Goal: Task Accomplishment & Management: Complete application form

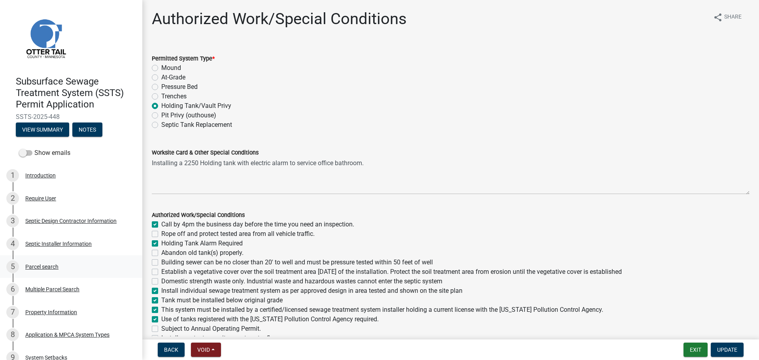
scroll to position [277, 0]
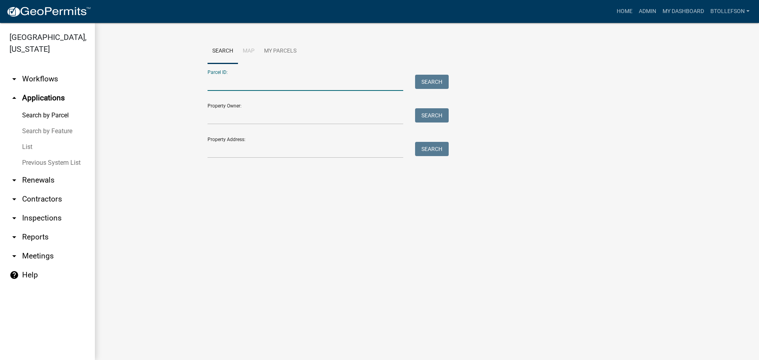
click at [292, 91] on input "Parcel ID:" at bounding box center [305, 83] width 196 height 16
paste input "46000991006000"
type input "46000991006000"
click at [422, 86] on button "Search" at bounding box center [432, 82] width 34 height 14
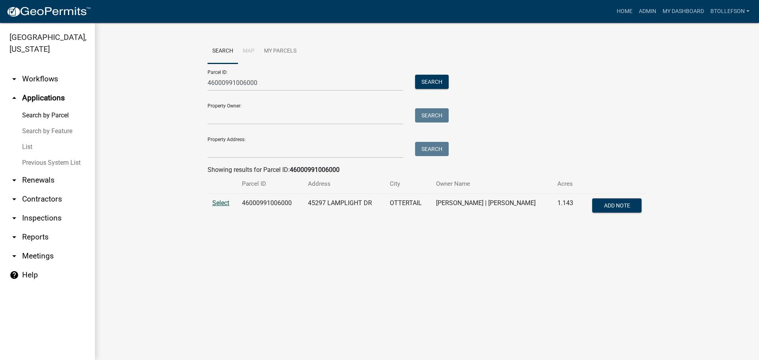
click at [224, 202] on span "Select" at bounding box center [220, 203] width 17 height 8
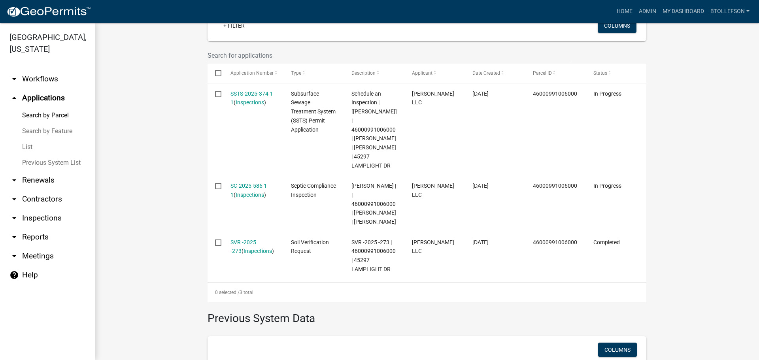
scroll to position [237, 0]
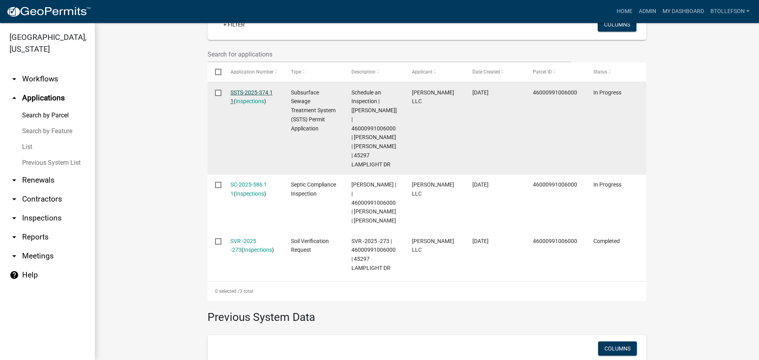
click at [239, 90] on link "SSTS-2025-374 1 1" at bounding box center [251, 96] width 42 height 15
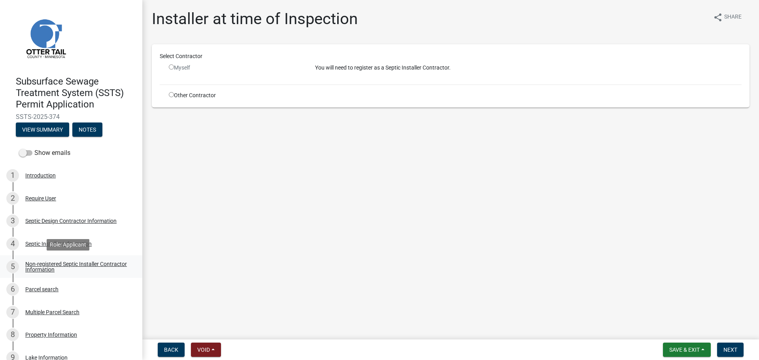
click at [65, 268] on div "Non-registered Septic Installer Contractor Information" at bounding box center [77, 266] width 104 height 11
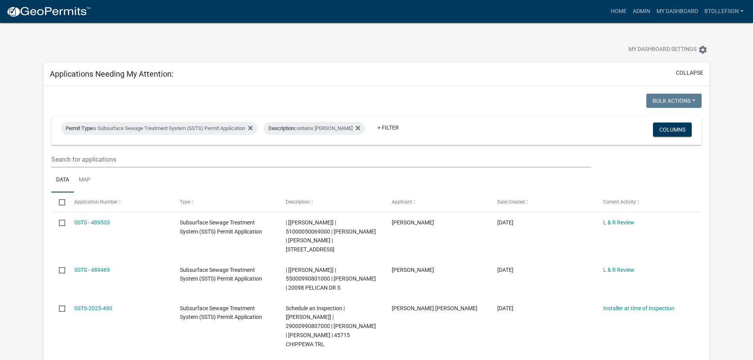
select select "3: 100"
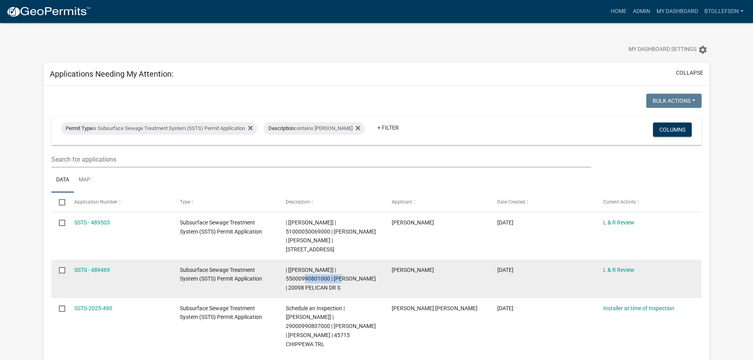
drag, startPoint x: 285, startPoint y: 277, endPoint x: 329, endPoint y: 278, distance: 43.5
click at [329, 278] on datatable-body-cell "| [[PERSON_NAME]] | 55000990801000 | [PERSON_NAME] | 20098 PELICAN DR S" at bounding box center [331, 279] width 106 height 38
copy span "55000990801000"
click at [83, 270] on link "SSTS - 489469" at bounding box center [92, 270] width 36 height 6
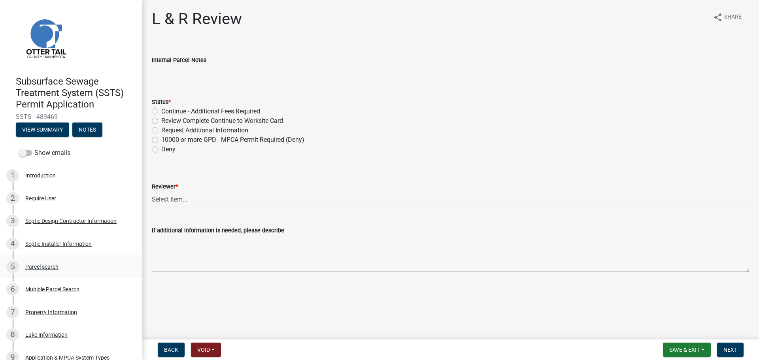
click at [68, 270] on div "5 Parcel search" at bounding box center [67, 266] width 123 height 13
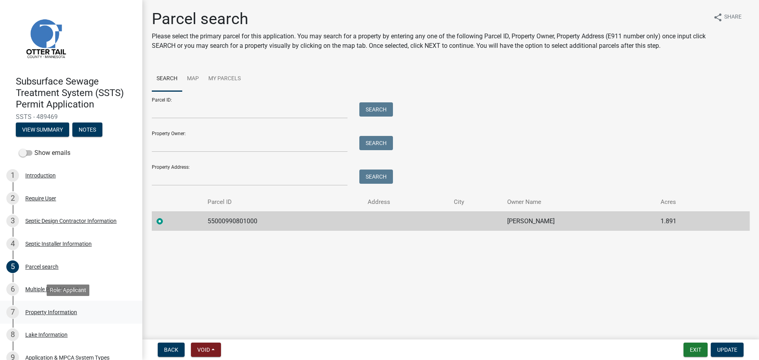
click at [78, 314] on div "7 Property Information" at bounding box center [67, 312] width 123 height 13
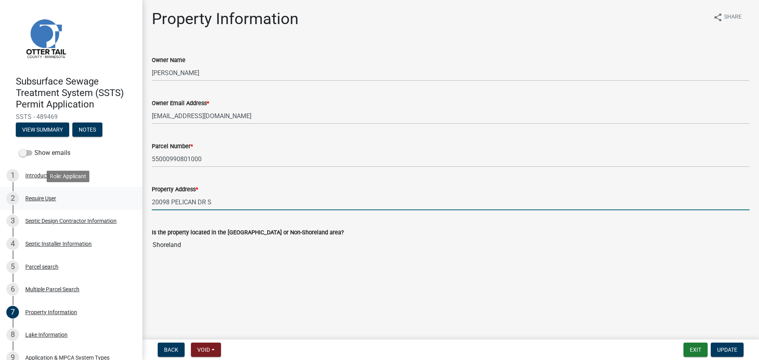
drag, startPoint x: 219, startPoint y: 200, endPoint x: 120, endPoint y: 206, distance: 99.4
click at [120, 206] on div "Subsurface Sewage Treatment System (SSTS) Permit Application SSTS - 489469 View…" at bounding box center [379, 180] width 759 height 360
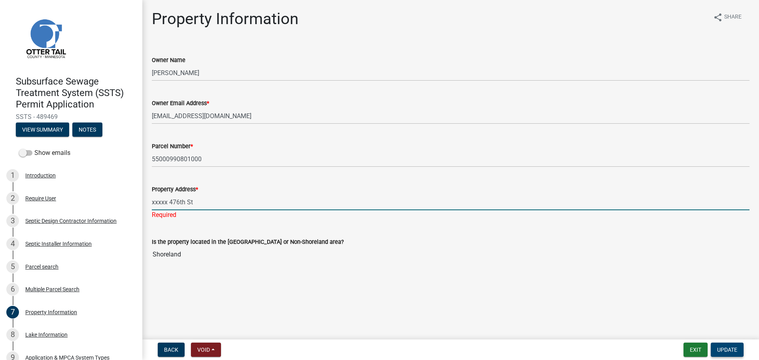
type input "xxxxx 476th St"
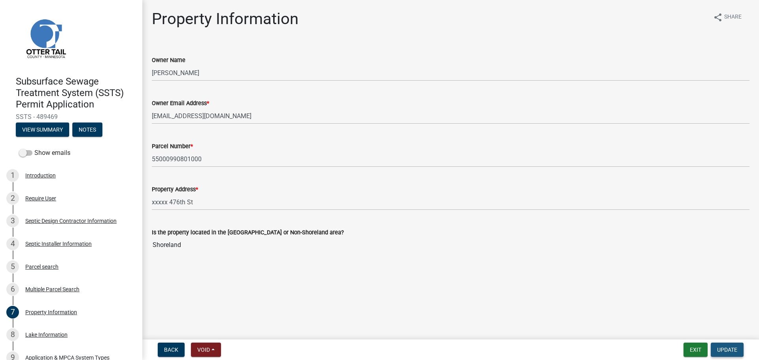
click at [728, 347] on span "Update" at bounding box center [727, 350] width 20 height 6
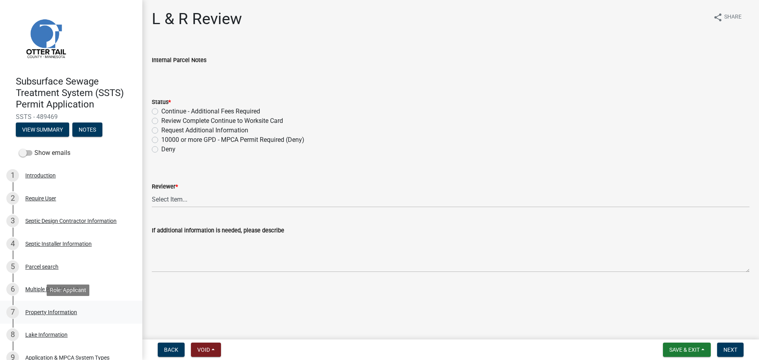
click at [78, 313] on div "7 Property Information" at bounding box center [67, 312] width 123 height 13
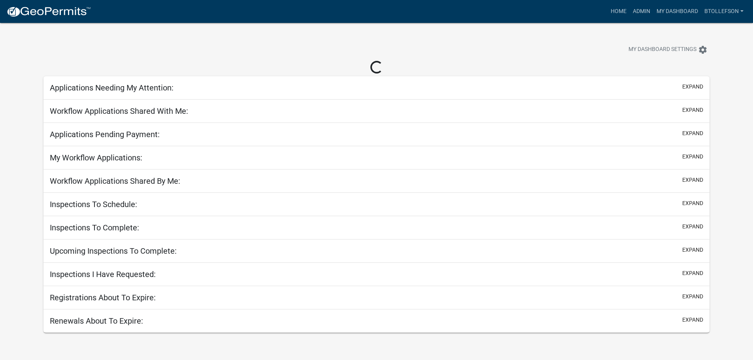
select select "3: 100"
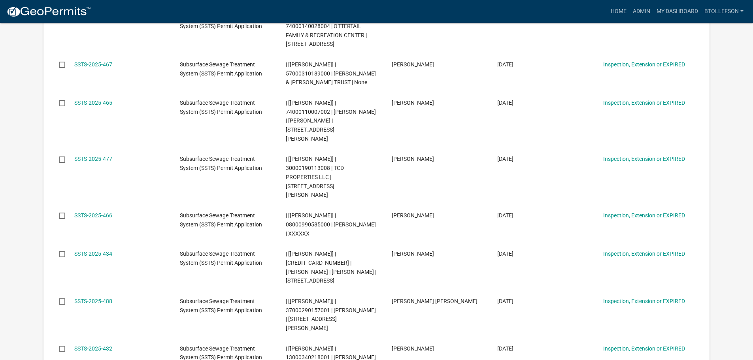
scroll to position [395, 0]
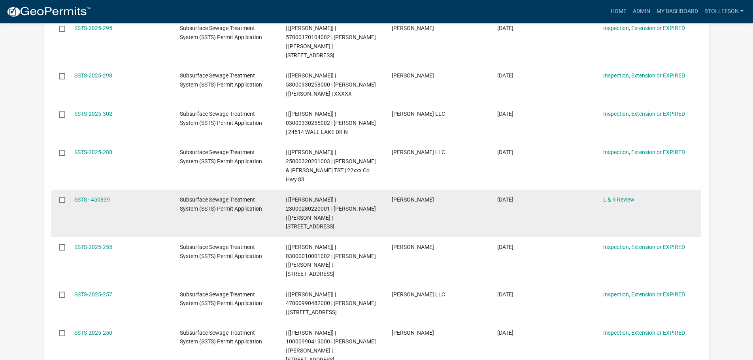
scroll to position [1146, 0]
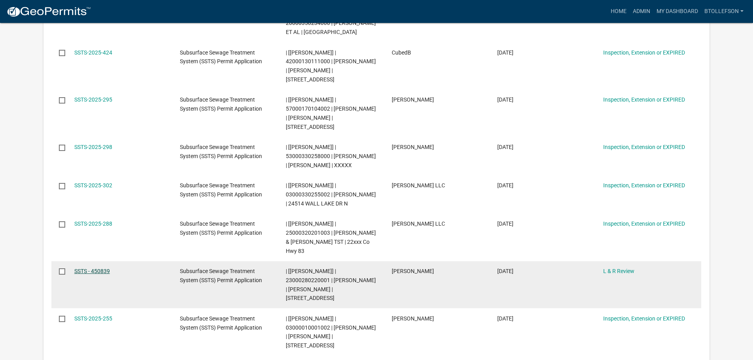
click at [95, 268] on link "SSTS - 450839" at bounding box center [92, 271] width 36 height 6
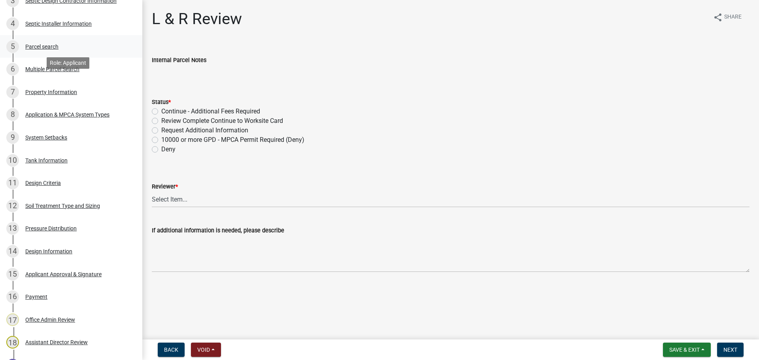
scroll to position [237, 0]
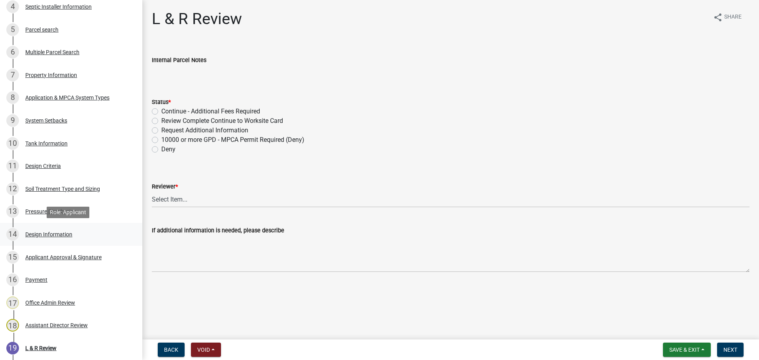
click at [42, 230] on div "14 Design Information" at bounding box center [67, 234] width 123 height 13
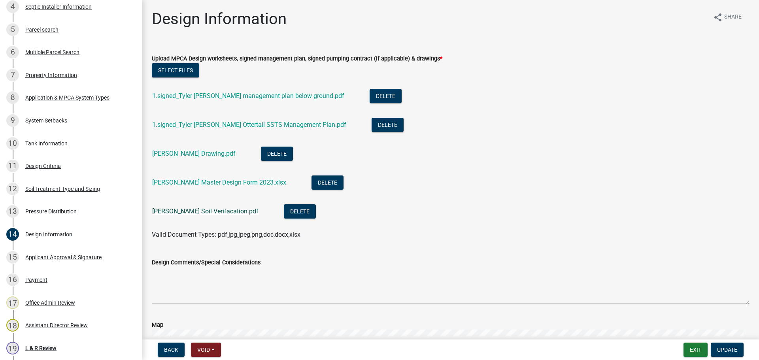
click at [219, 209] on link "[PERSON_NAME] Soil Verifacation.pdf" at bounding box center [205, 211] width 106 height 8
click at [212, 124] on link "1.signed_Tyler [PERSON_NAME] Ottertail SSTS Management Plan.pdf" at bounding box center [249, 125] width 194 height 8
click at [277, 94] on link "1.signed_Tyler [PERSON_NAME] management plan below ground.pdf" at bounding box center [248, 96] width 192 height 8
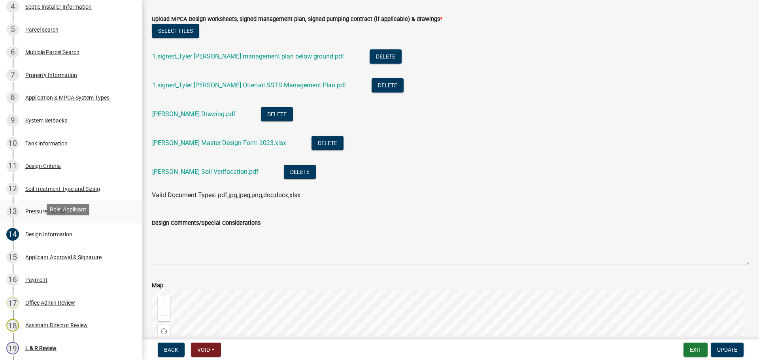
scroll to position [198, 0]
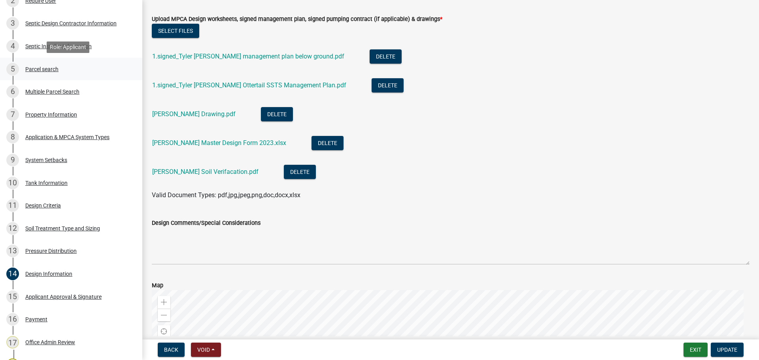
click at [41, 64] on div "5 Parcel search" at bounding box center [67, 69] width 123 height 13
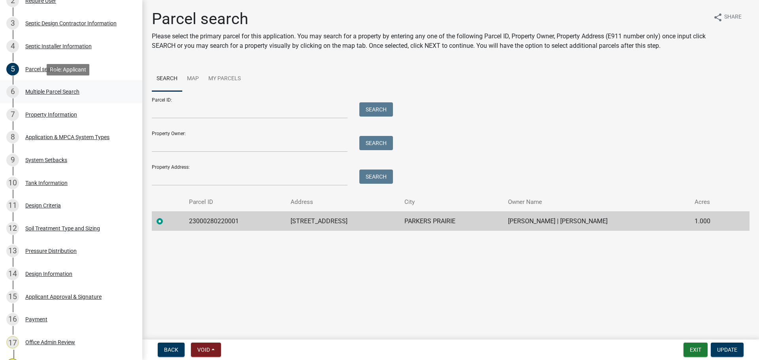
click at [49, 94] on div "Multiple Parcel Search" at bounding box center [52, 92] width 54 height 6
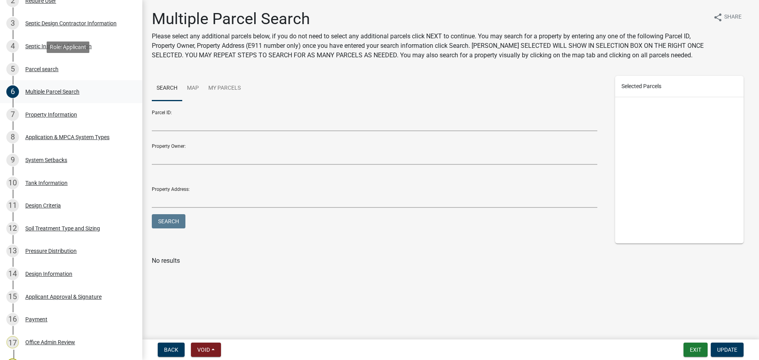
drag, startPoint x: 75, startPoint y: 72, endPoint x: 85, endPoint y: 96, distance: 26.1
click at [76, 73] on div "5 Parcel search" at bounding box center [67, 69] width 123 height 13
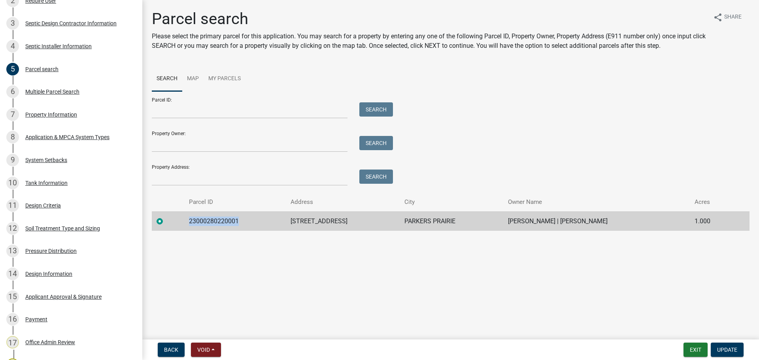
drag, startPoint x: 191, startPoint y: 221, endPoint x: 242, endPoint y: 223, distance: 51.0
click at [242, 223] on td "23000280220001" at bounding box center [235, 220] width 102 height 19
copy td "23000280220001"
click at [72, 97] on div "6 Multiple Parcel Search" at bounding box center [67, 91] width 123 height 13
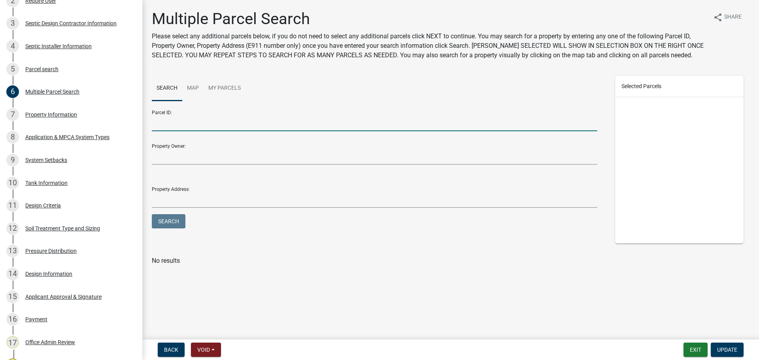
click at [233, 123] on input "Parcel ID:" at bounding box center [374, 123] width 445 height 16
paste input "23000280220000"
type input "23000280220000"
click at [167, 223] on button "Search" at bounding box center [169, 221] width 34 height 14
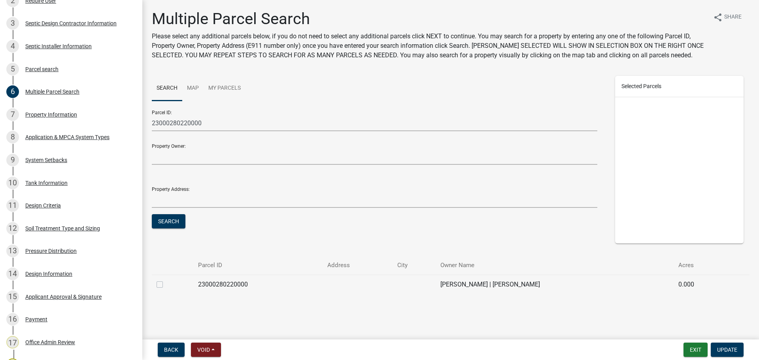
click at [166, 280] on label at bounding box center [166, 280] width 0 height 0
click at [166, 285] on input "checkbox" at bounding box center [168, 282] width 5 height 5
checkbox input "true"
click at [728, 350] on span "Update" at bounding box center [727, 350] width 20 height 6
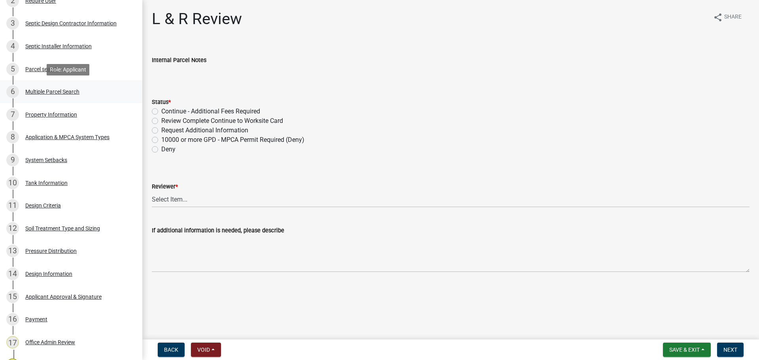
click at [42, 88] on div "6 Multiple Parcel Search" at bounding box center [67, 91] width 123 height 13
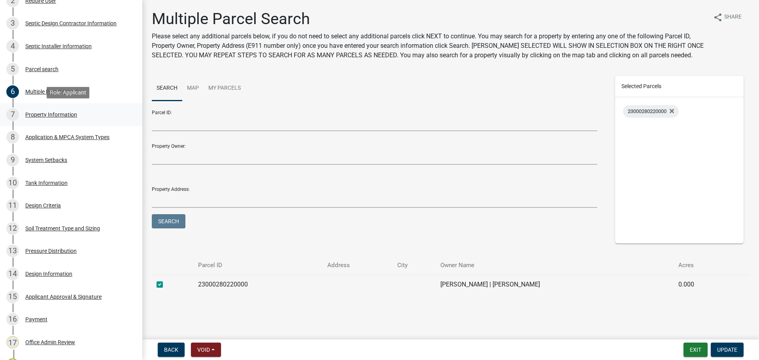
click at [45, 106] on link "7 Property Information" at bounding box center [71, 114] width 142 height 23
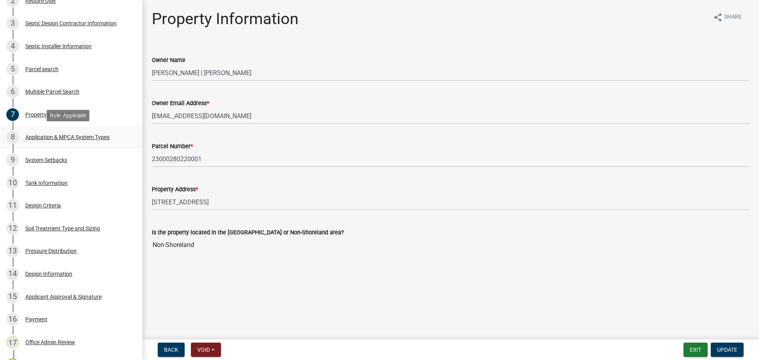
click at [50, 133] on div "8 Application & MPCA System Types" at bounding box center [67, 137] width 123 height 13
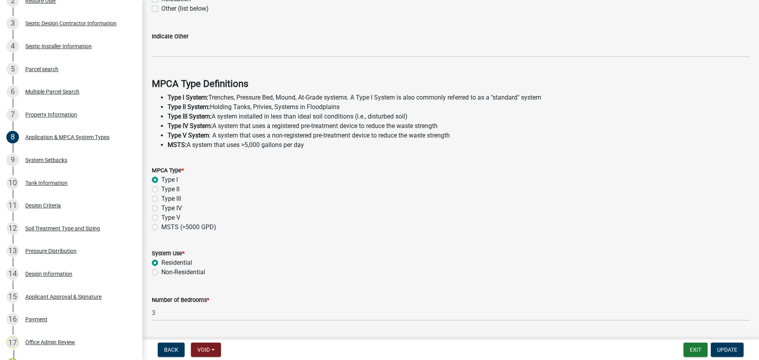
scroll to position [198, 0]
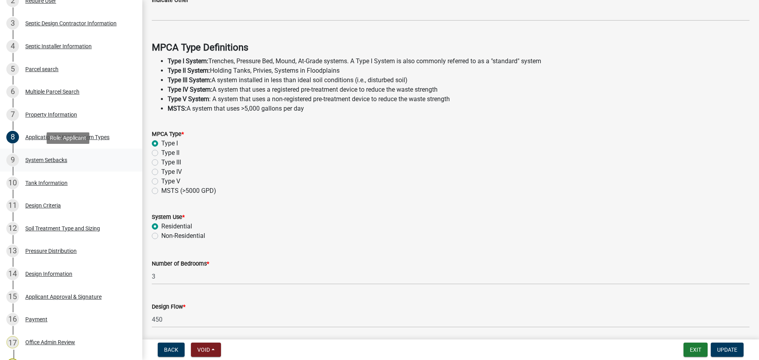
click at [34, 158] on div "System Setbacks" at bounding box center [46, 160] width 42 height 6
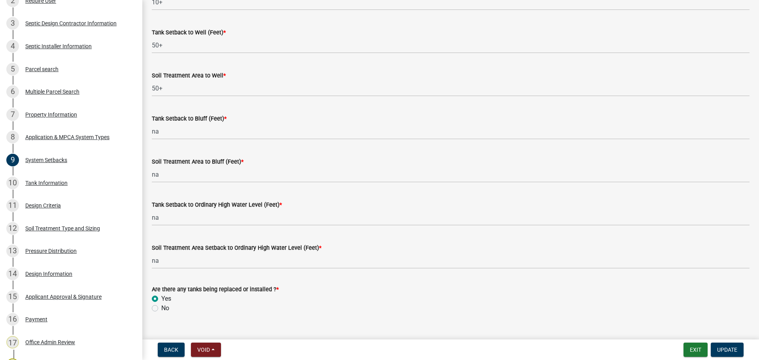
scroll to position [489, 0]
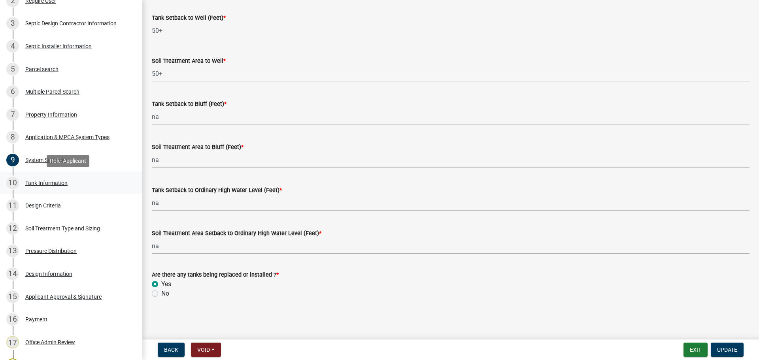
click at [32, 185] on div "Tank Information" at bounding box center [46, 183] width 42 height 6
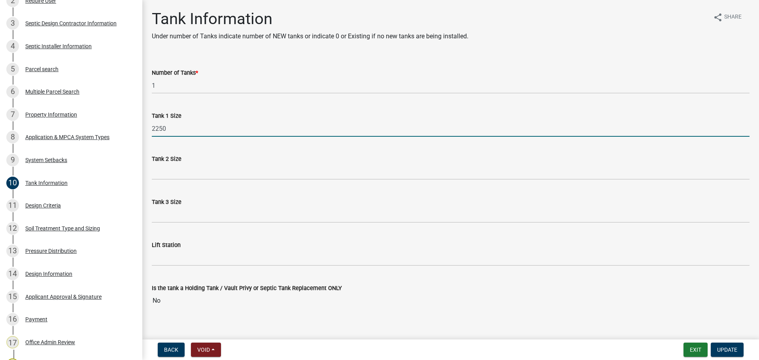
click at [216, 133] on input "2250" at bounding box center [451, 129] width 598 height 16
type input "2250-2"
click at [724, 347] on span "Update" at bounding box center [727, 350] width 20 height 6
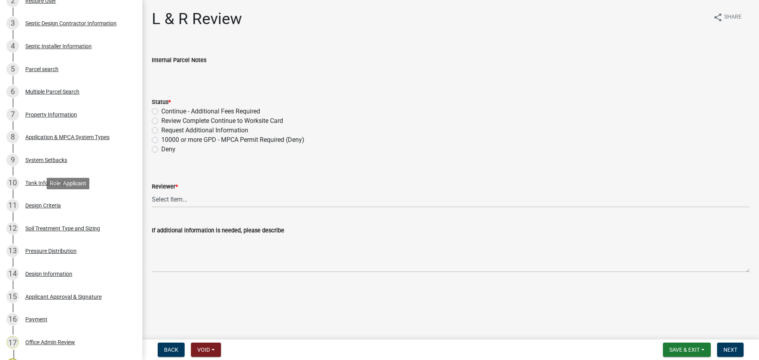
click at [39, 207] on div "Design Criteria" at bounding box center [43, 206] width 36 height 6
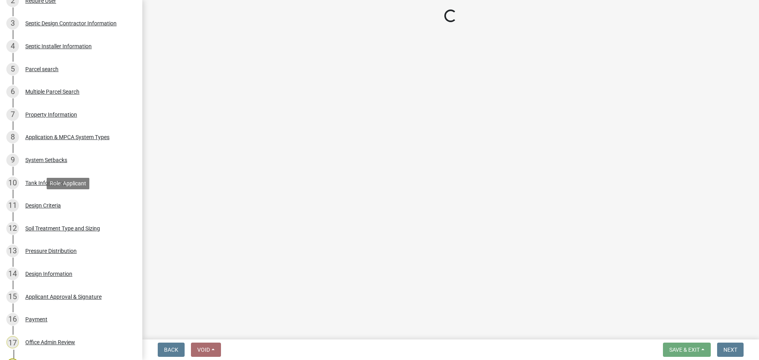
select select "48244220-b2d5-4708-94fb-eec21d20ddbb"
select select "4229e383-8b85-4b32-ab4b-b432a830edeb"
select select "45db2b75-262a-4f3c-9010-aae25997cba1"
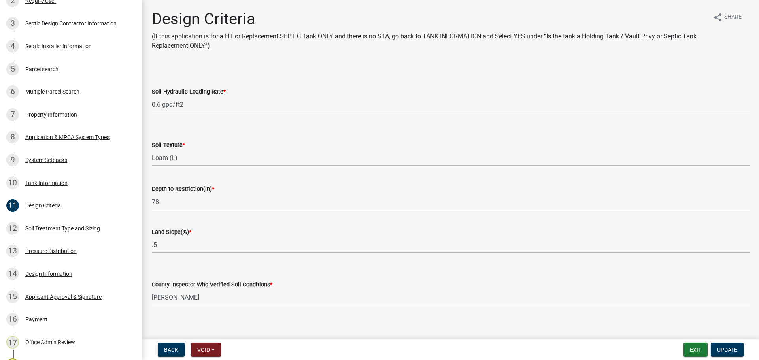
scroll to position [7, 0]
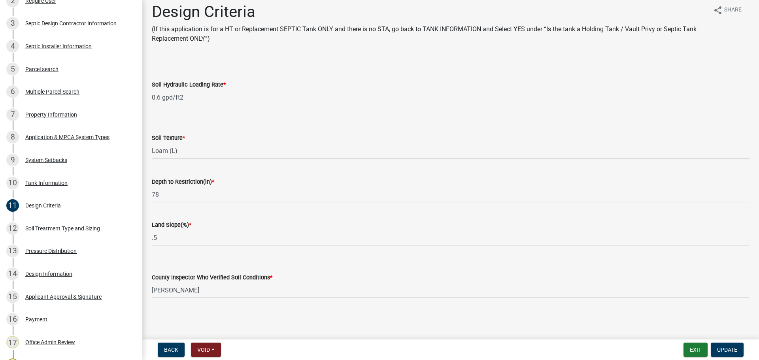
drag, startPoint x: 385, startPoint y: 217, endPoint x: 236, endPoint y: 221, distance: 148.6
click at [299, 222] on div "Land Slope(%) * .5" at bounding box center [451, 227] width 598 height 37
click at [52, 227] on div "Soil Treatment Type and Sizing" at bounding box center [62, 229] width 75 height 6
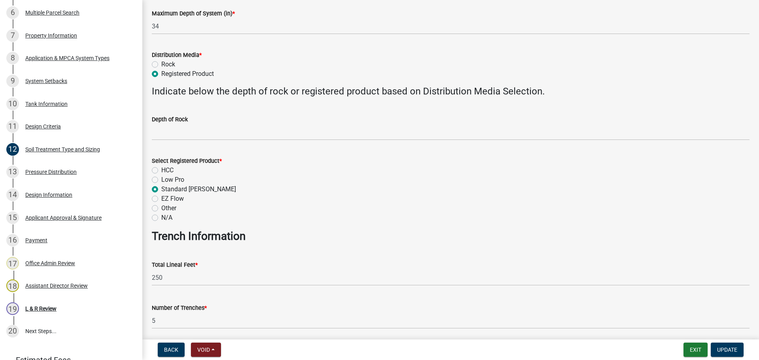
scroll to position [257, 0]
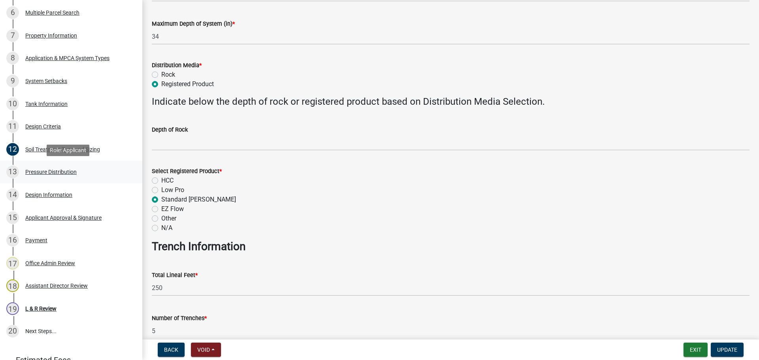
click at [90, 174] on div "13 Pressure Distribution" at bounding box center [67, 172] width 123 height 13
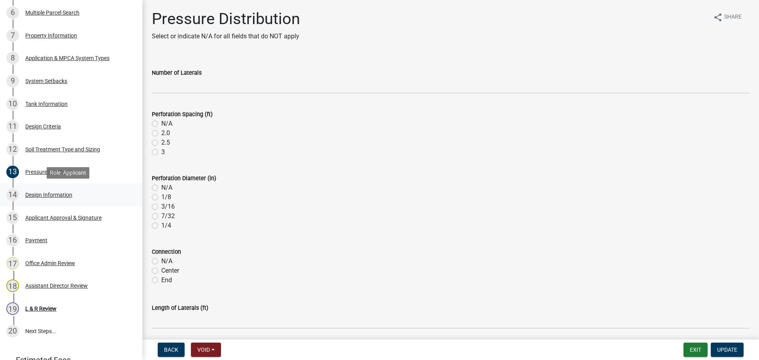
click at [52, 190] on div "14 Design Information" at bounding box center [67, 194] width 123 height 13
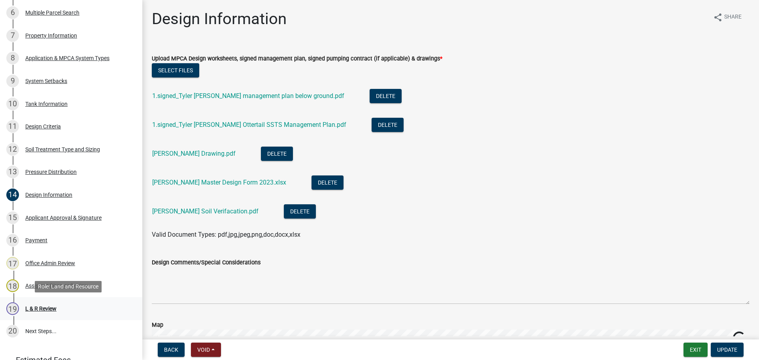
click at [40, 315] on link "19 L & R Review" at bounding box center [71, 308] width 142 height 23
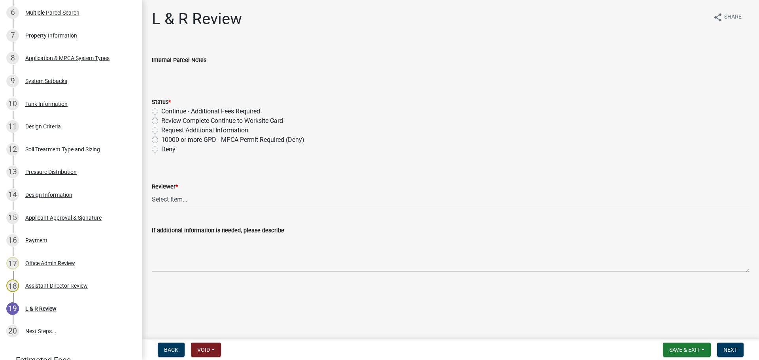
click at [237, 121] on label "Review Complete Continue to Worksite Card" at bounding box center [222, 120] width 122 height 9
click at [166, 121] on input "Review Complete Continue to Worksite Card" at bounding box center [163, 118] width 5 height 5
radio input "true"
click at [202, 127] on label "Request Additional Information" at bounding box center [204, 130] width 87 height 9
click at [166, 127] on input "Request Additional Information" at bounding box center [163, 128] width 5 height 5
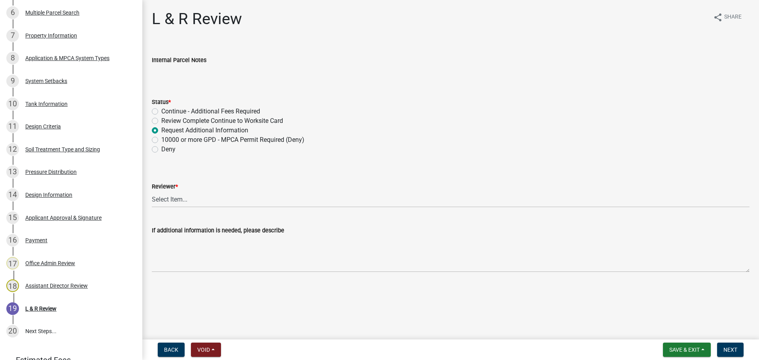
radio input "true"
click at [180, 200] on select "Select Item... [PERSON_NAME] [PERSON_NAME] [PERSON_NAME] [PERSON_NAME] [PERSON_…" at bounding box center [451, 199] width 598 height 16
click at [152, 191] on select "Select Item... [PERSON_NAME] [PERSON_NAME] [PERSON_NAME] [PERSON_NAME] [PERSON_…" at bounding box center [451, 199] width 598 height 16
select select "0a311807-450c-48b8-9321-97c7e4f11950"
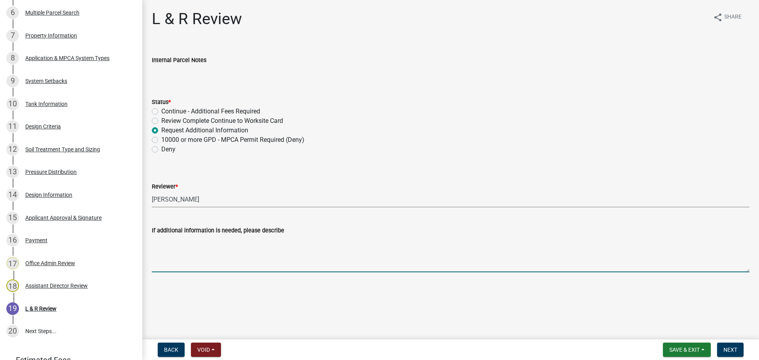
click at [193, 246] on textarea "If additional information is needed, please describe" at bounding box center [451, 253] width 598 height 37
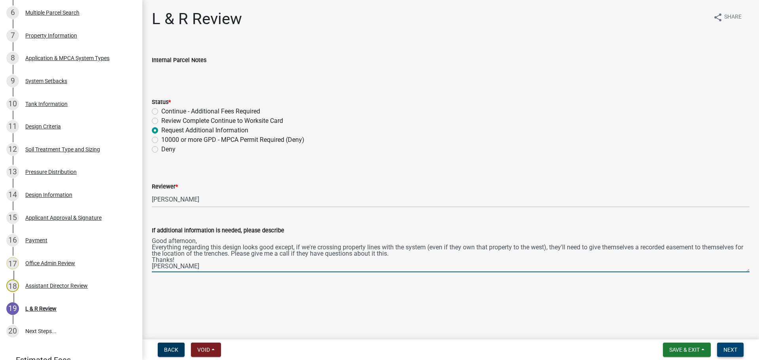
type textarea "Good afternoon, Everything regarding this design looks good except, if we're cr…"
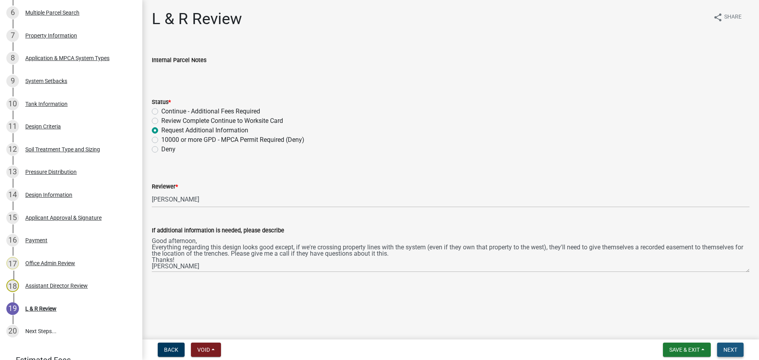
click at [737, 343] on button "Next" at bounding box center [730, 350] width 26 height 14
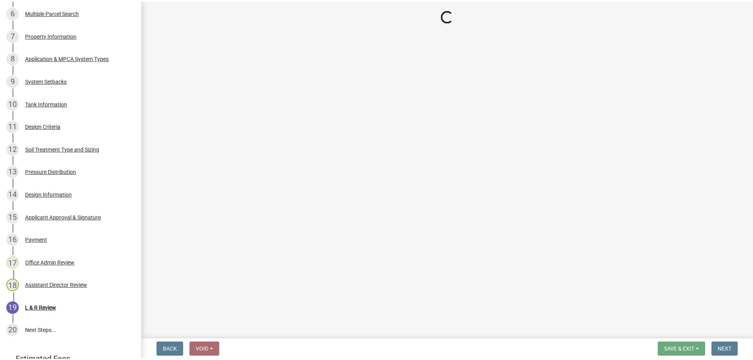
scroll to position [322, 0]
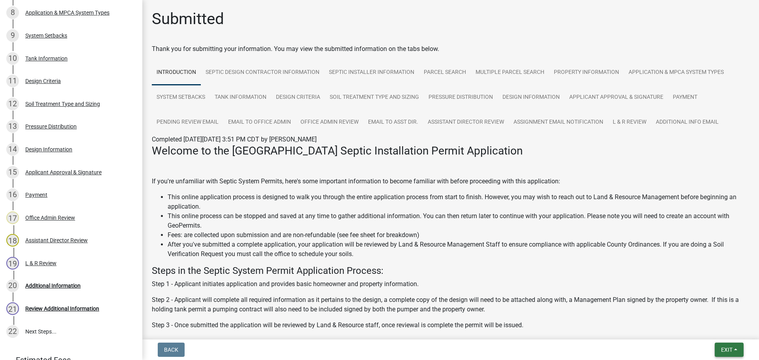
click at [731, 350] on span "Exit" at bounding box center [726, 350] width 11 height 6
click at [707, 330] on button "Save & Exit" at bounding box center [711, 329] width 63 height 19
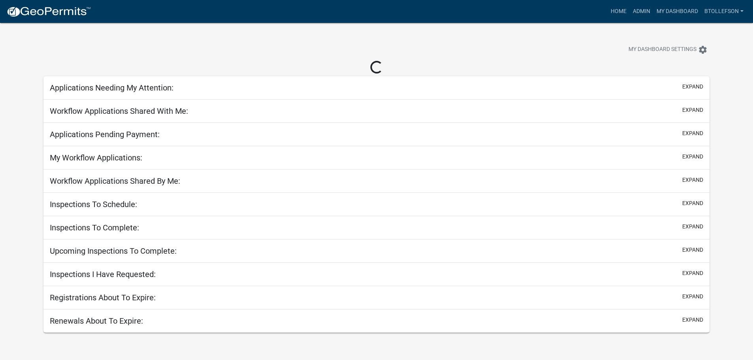
select select "3: 100"
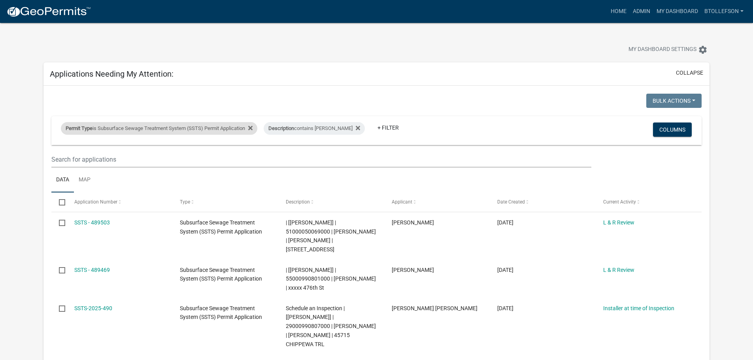
click at [188, 128] on div "Permit Type is Subsurface Sewage Treatment System (SSTS) Permit Application" at bounding box center [159, 128] width 196 height 13
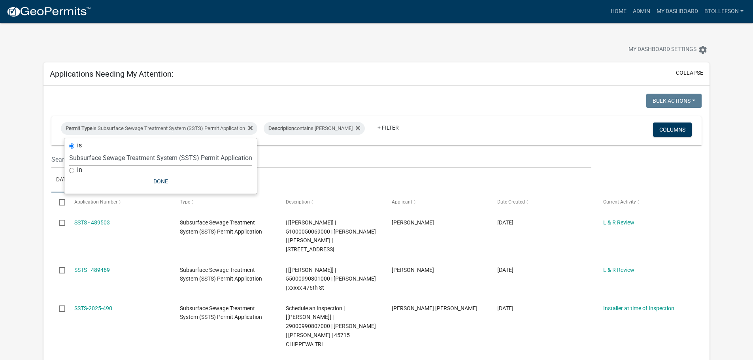
click at [177, 155] on select "Select an option Building Contractor / Excavators (Registration) Building Contr…" at bounding box center [160, 158] width 183 height 16
select select "79d4bf26-a84c-4898-8d16-9ebea2345fb4"
click at [69, 150] on select "Select an option Building Contractor / Excavators (Registration) Building Contr…" at bounding box center [160, 158] width 183 height 16
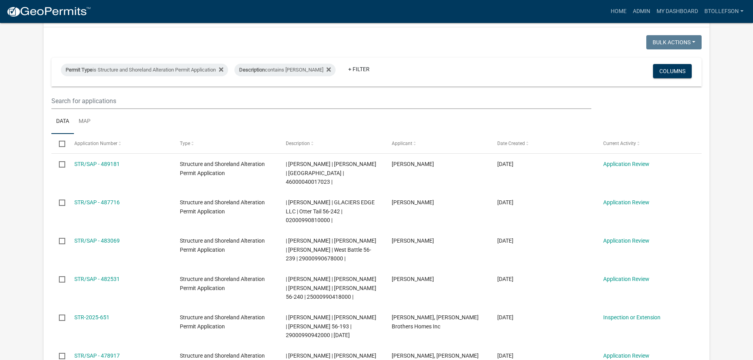
scroll to position [79, 0]
